Goal: Task Accomplishment & Management: Use online tool/utility

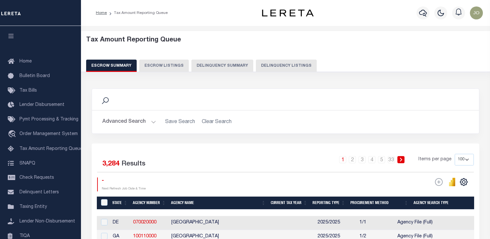
select select "100"
click at [211, 67] on button "Delinquency Summary" at bounding box center [223, 66] width 62 height 12
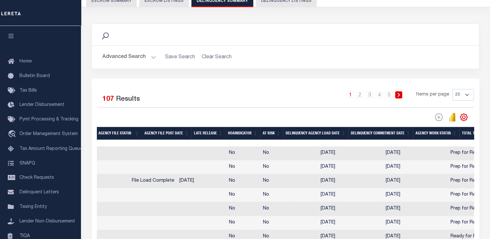
scroll to position [0, 422]
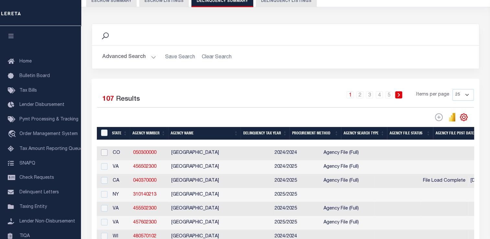
click at [106, 154] on input "checkbox" at bounding box center [104, 152] width 6 height 6
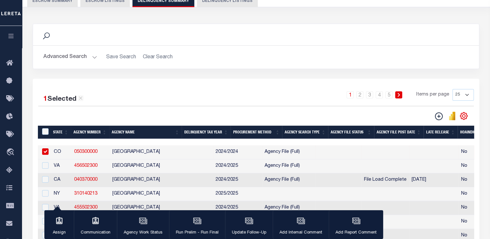
click at [47, 151] on input "checkbox" at bounding box center [45, 151] width 6 height 6
checkbox input "false"
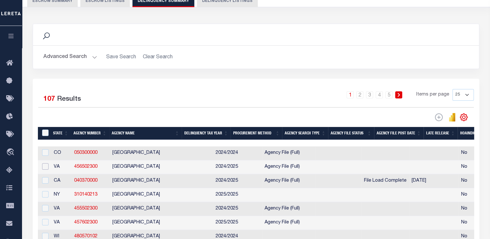
click at [47, 169] on input "checkbox" at bounding box center [45, 166] width 6 height 6
checkbox input "true"
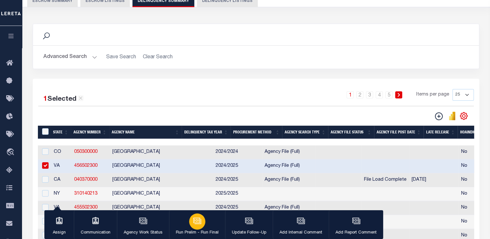
click at [196, 228] on div "button" at bounding box center [197, 222] width 16 height 16
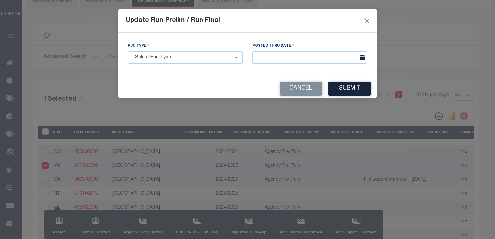
click at [196, 64] on select "- Select Run Type - Prelim Run Final Run" at bounding box center [185, 58] width 115 height 13
select select "P"
click at [128, 52] on select "- Select Run Type - Prelim Run Final Run" at bounding box center [185, 58] width 115 height 13
click at [289, 56] on input "text" at bounding box center [309, 58] width 115 height 13
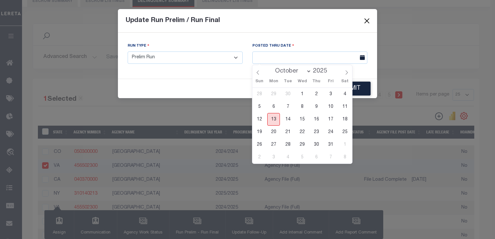
click at [274, 123] on span "13" at bounding box center [273, 119] width 13 height 13
type input "[DATE]"
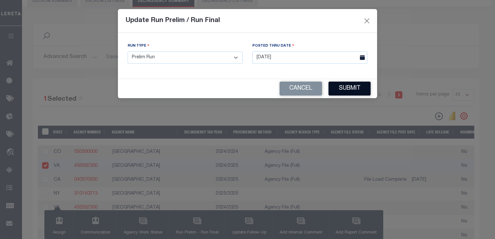
click at [338, 86] on button "Submit" at bounding box center [350, 89] width 42 height 14
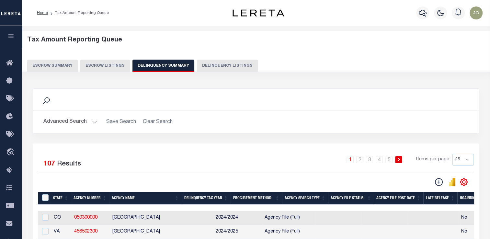
scroll to position [32, 0]
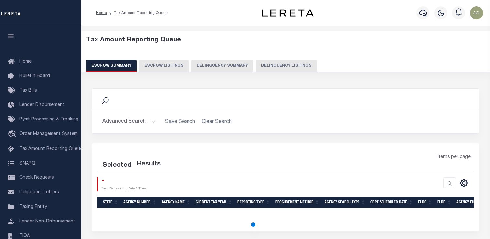
select select "100"
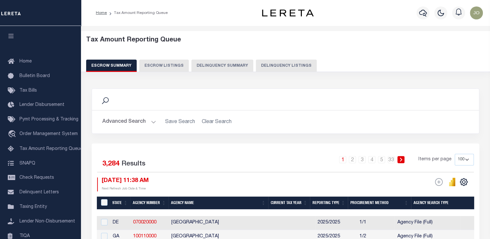
click at [227, 66] on button "Delinquency Summary" at bounding box center [223, 66] width 62 height 12
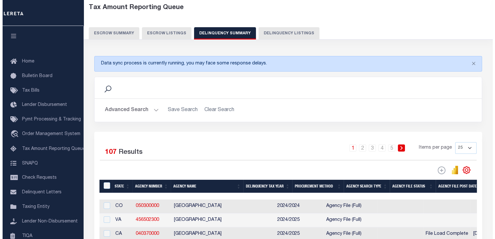
scroll to position [65, 0]
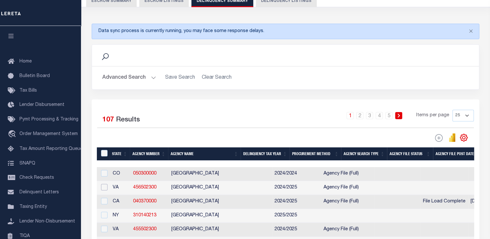
click at [103, 190] on input "checkbox" at bounding box center [104, 187] width 6 height 6
checkbox input "true"
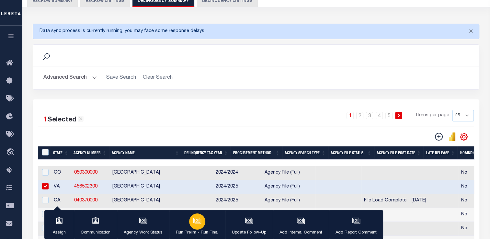
click at [198, 224] on icon "button" at bounding box center [198, 221] width 6 height 5
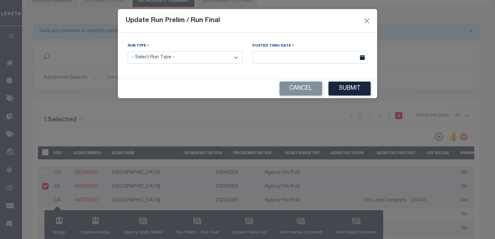
click at [172, 60] on select "- Select Run Type - Prelim Run Final Run" at bounding box center [185, 58] width 115 height 13
select select "P"
click at [128, 52] on select "- Select Run Type - Prelim Run Final Run" at bounding box center [185, 58] width 115 height 13
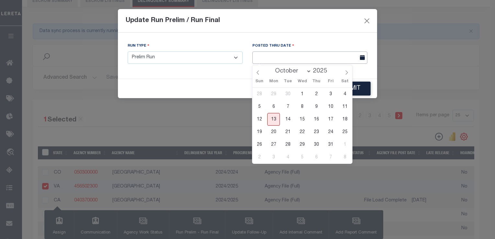
click at [274, 120] on span "13" at bounding box center [273, 119] width 13 height 13
type input "[DATE]"
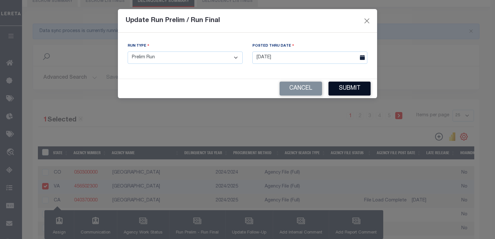
click at [345, 88] on button "Submit" at bounding box center [350, 89] width 42 height 14
